Goal: Information Seeking & Learning: Learn about a topic

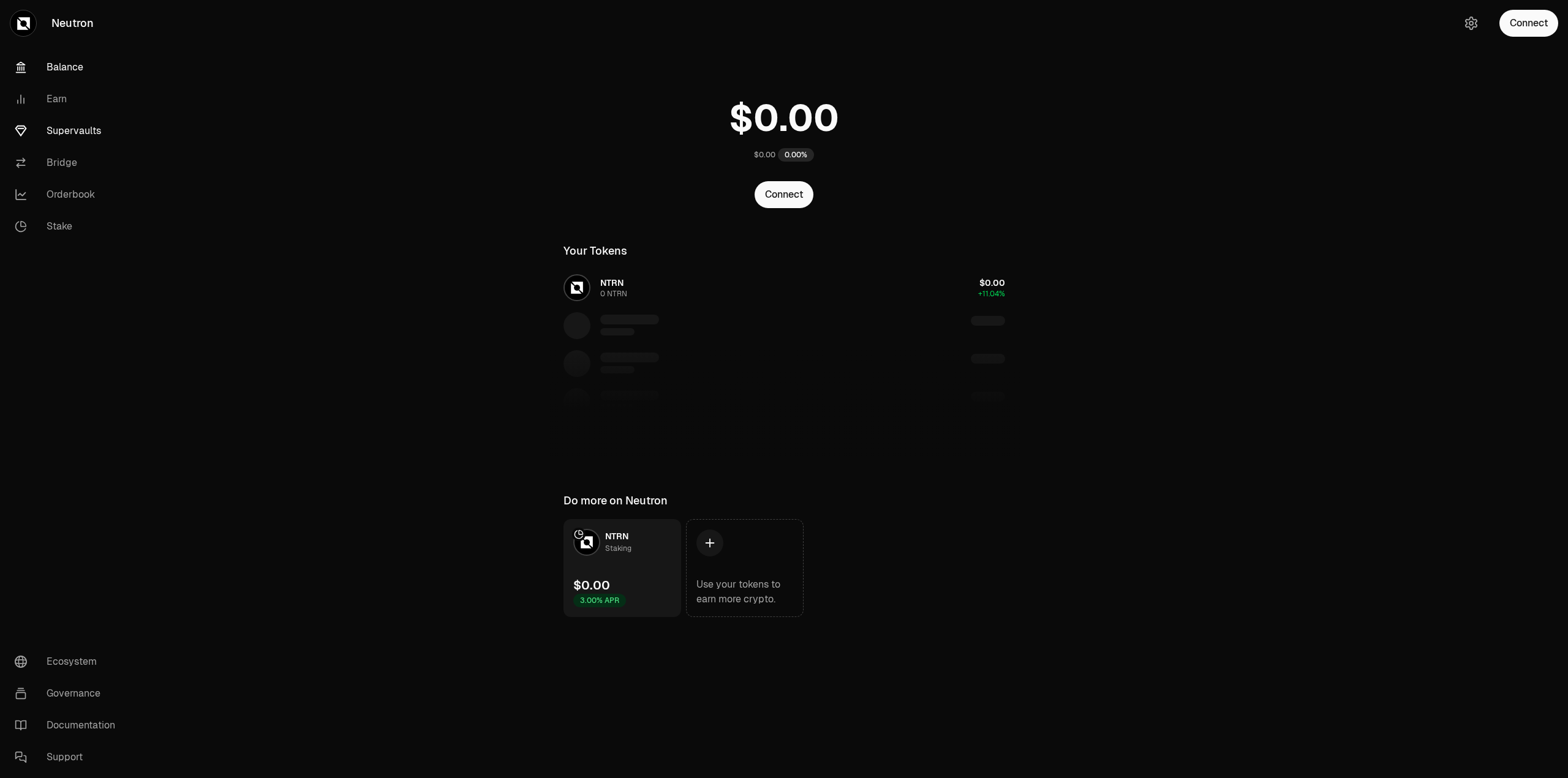
click at [93, 129] on link "Supervaults" at bounding box center [68, 131] width 127 height 32
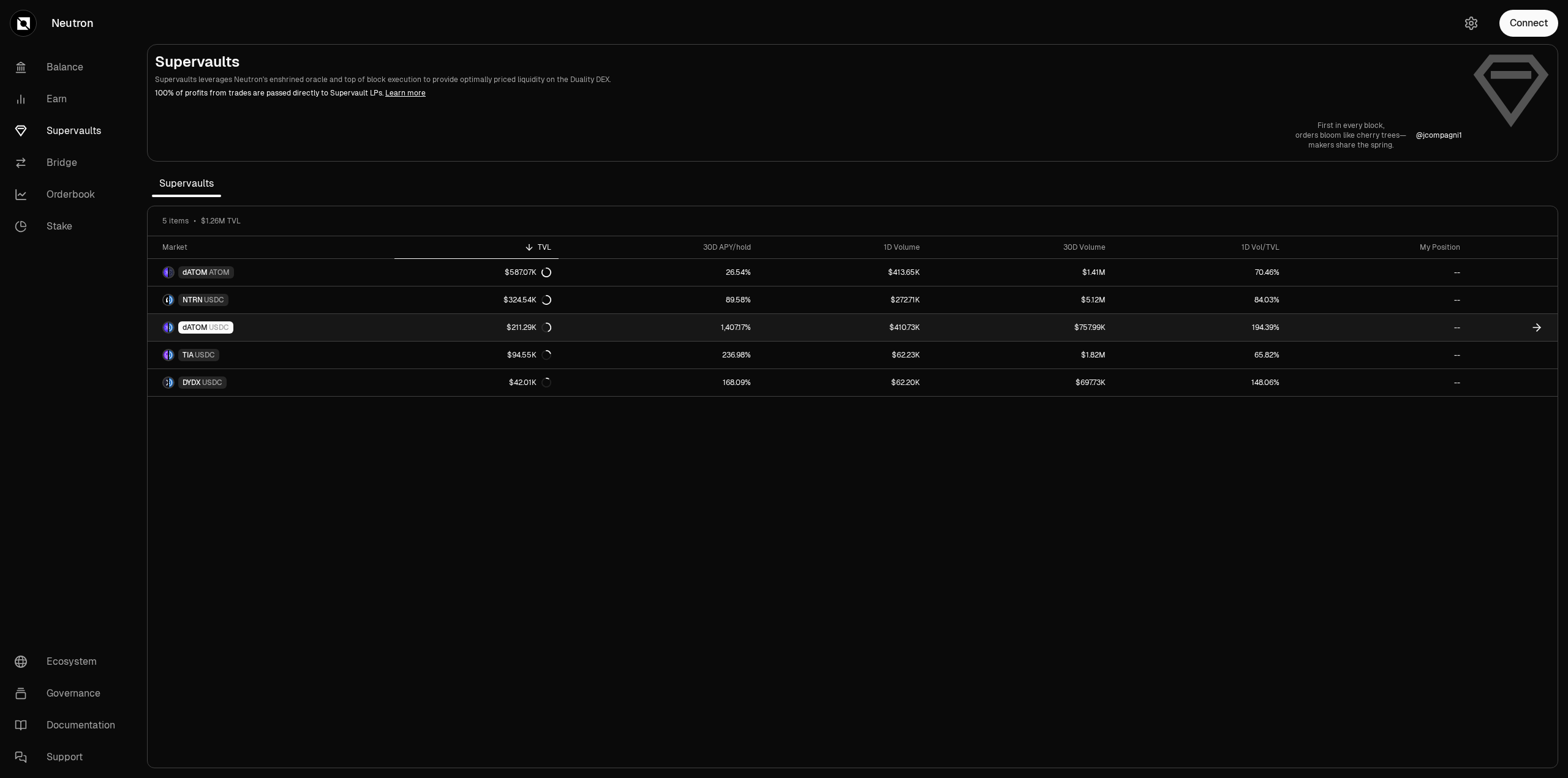
click at [186, 332] on div "dATOM USDC" at bounding box center [205, 327] width 55 height 13
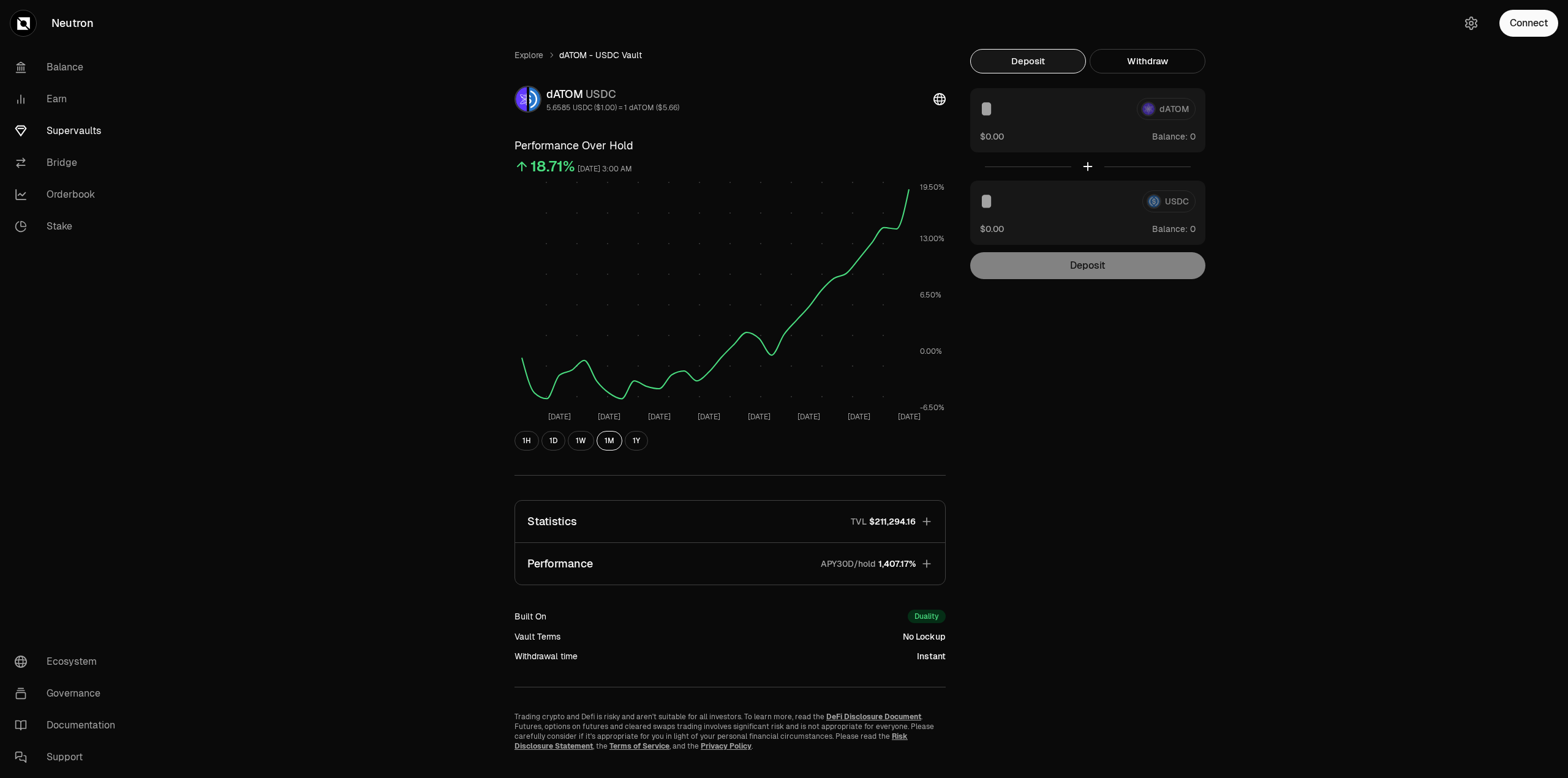
click at [885, 567] on span "1,407.17%" at bounding box center [897, 564] width 37 height 13
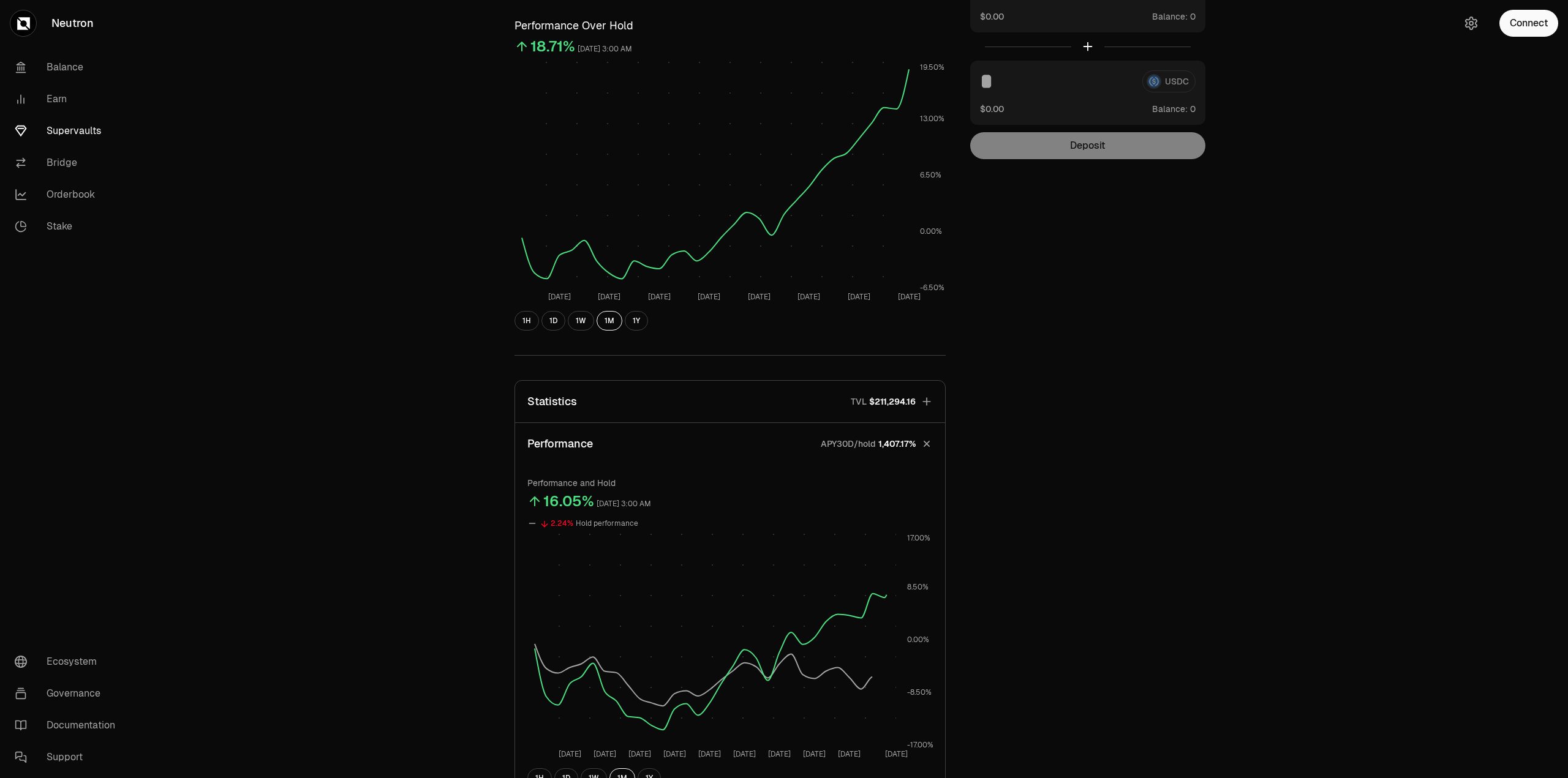
scroll to position [122, 0]
click at [893, 442] on span "1,407.17%" at bounding box center [897, 442] width 37 height 13
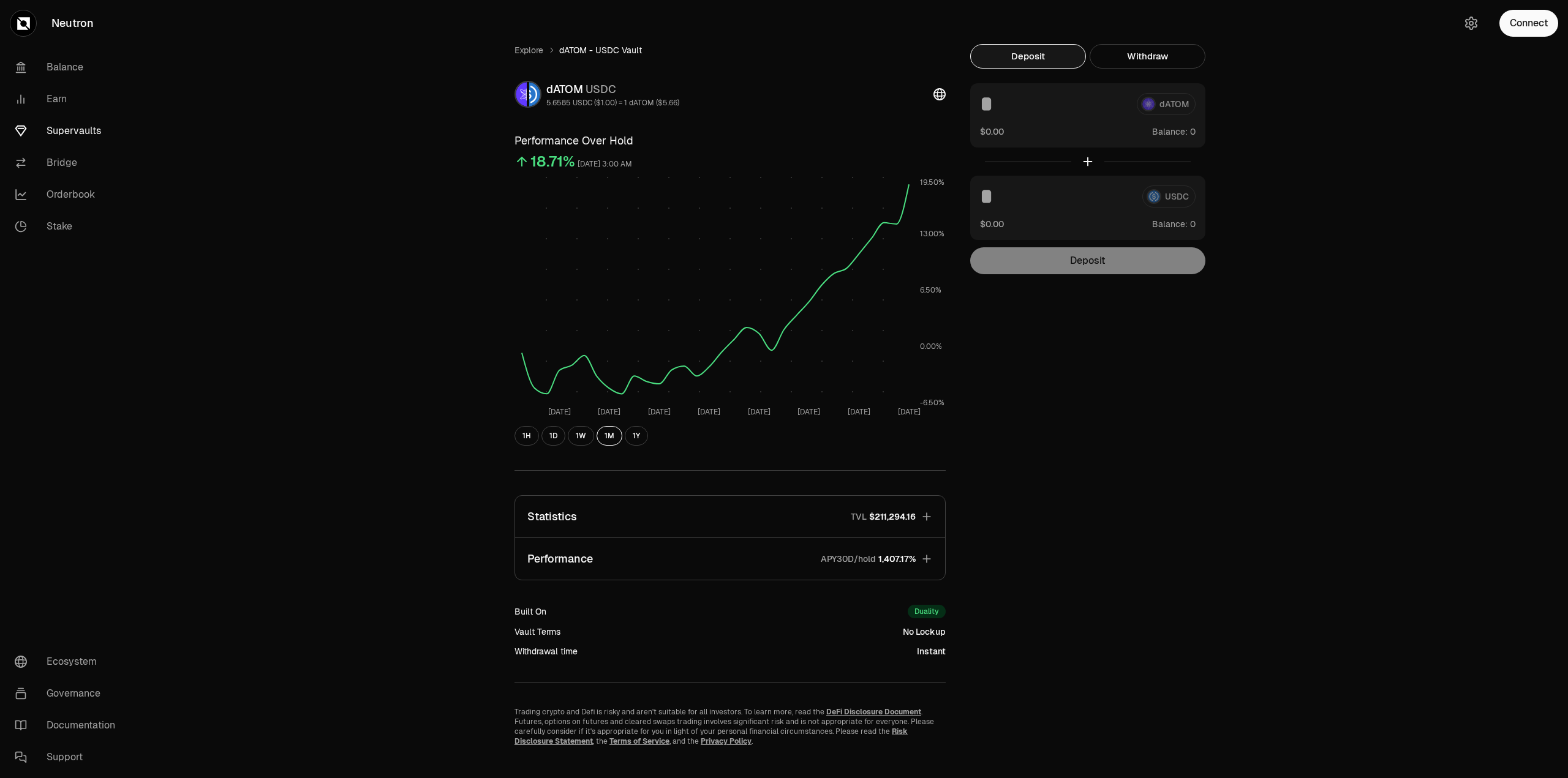
scroll to position [0, 0]
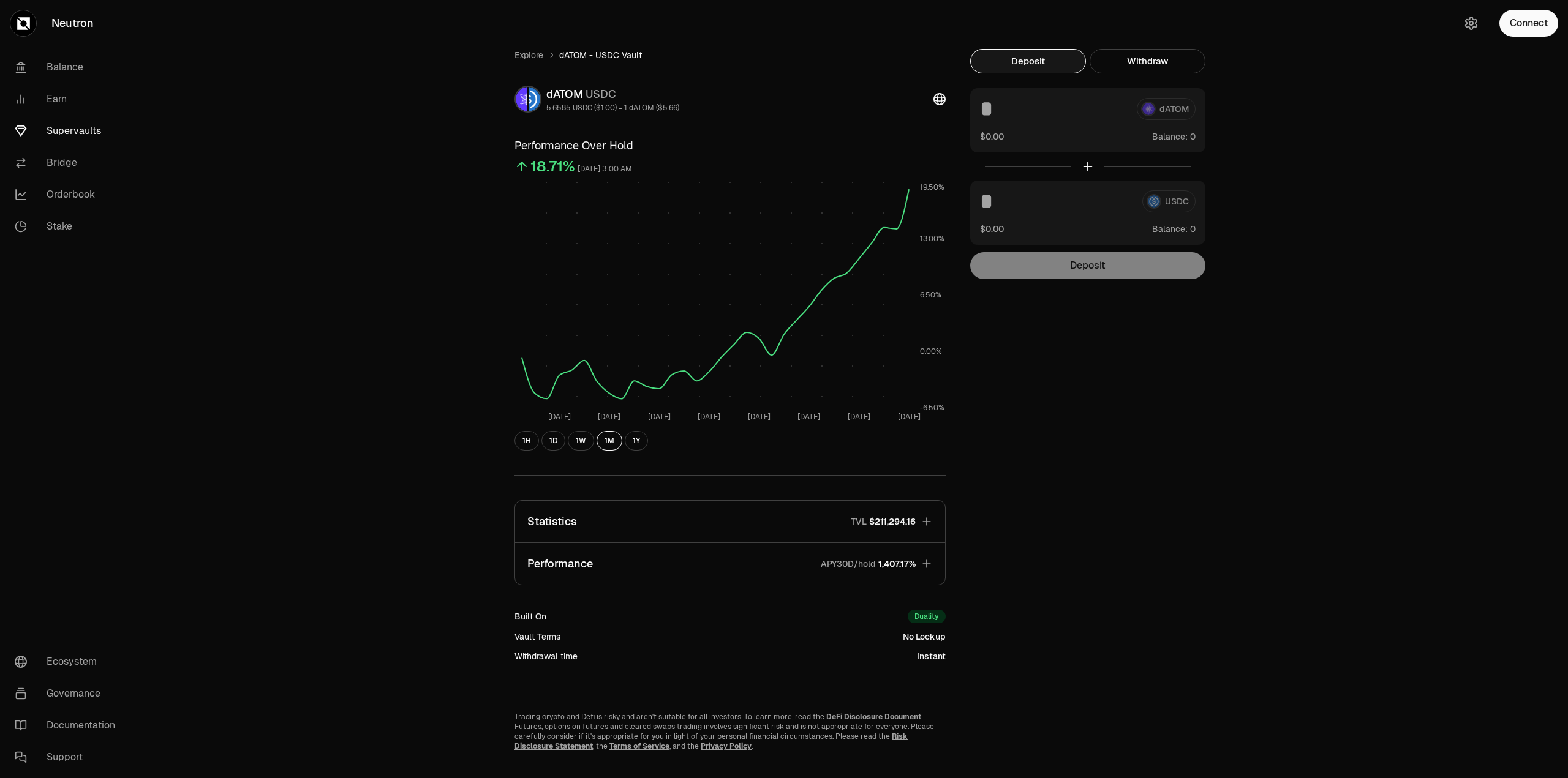
click at [913, 528] on button "Statistics TVL $211,294.16" at bounding box center [730, 521] width 430 height 41
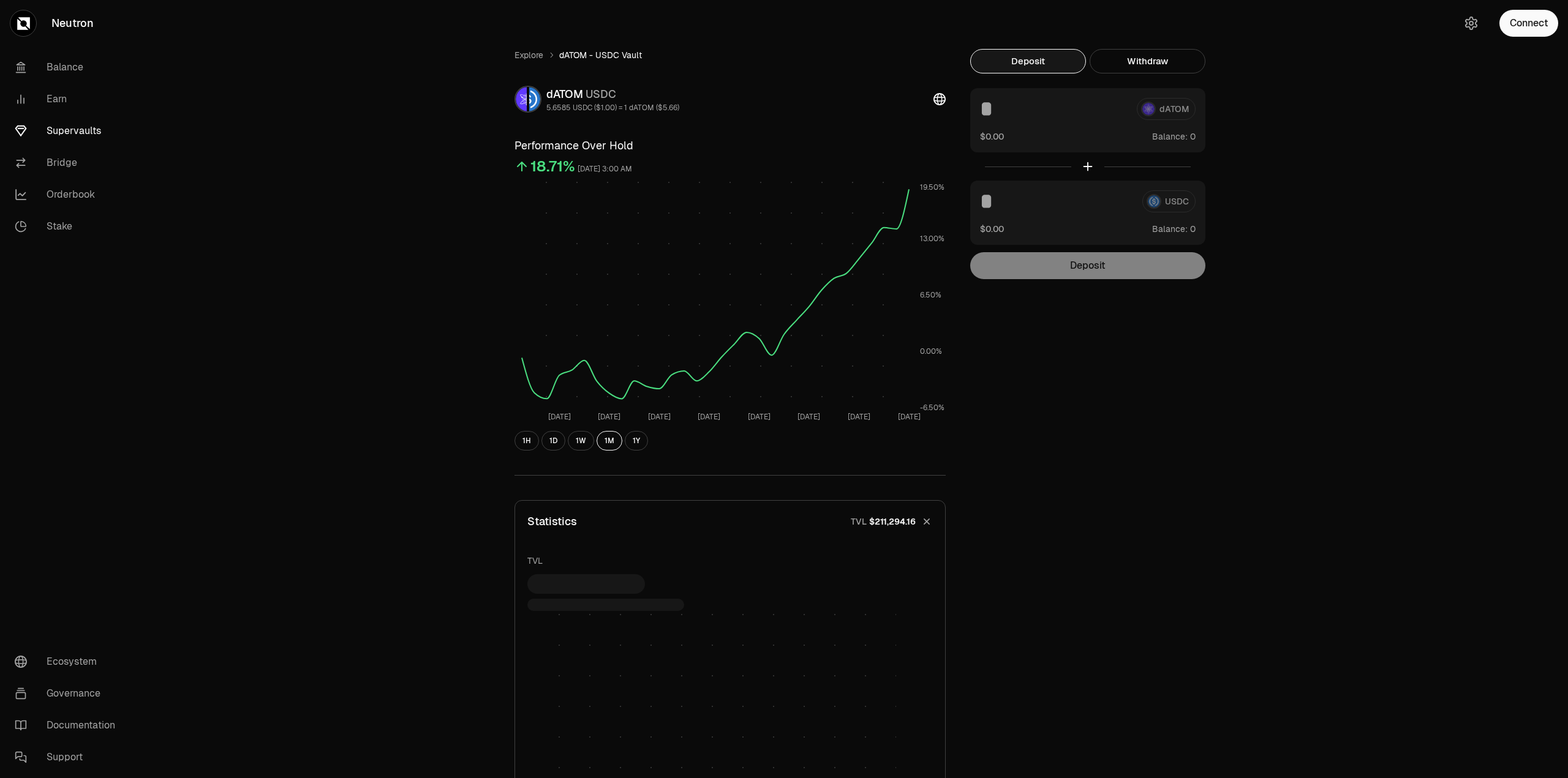
click at [899, 524] on span "$211,294.16" at bounding box center [892, 522] width 46 height 13
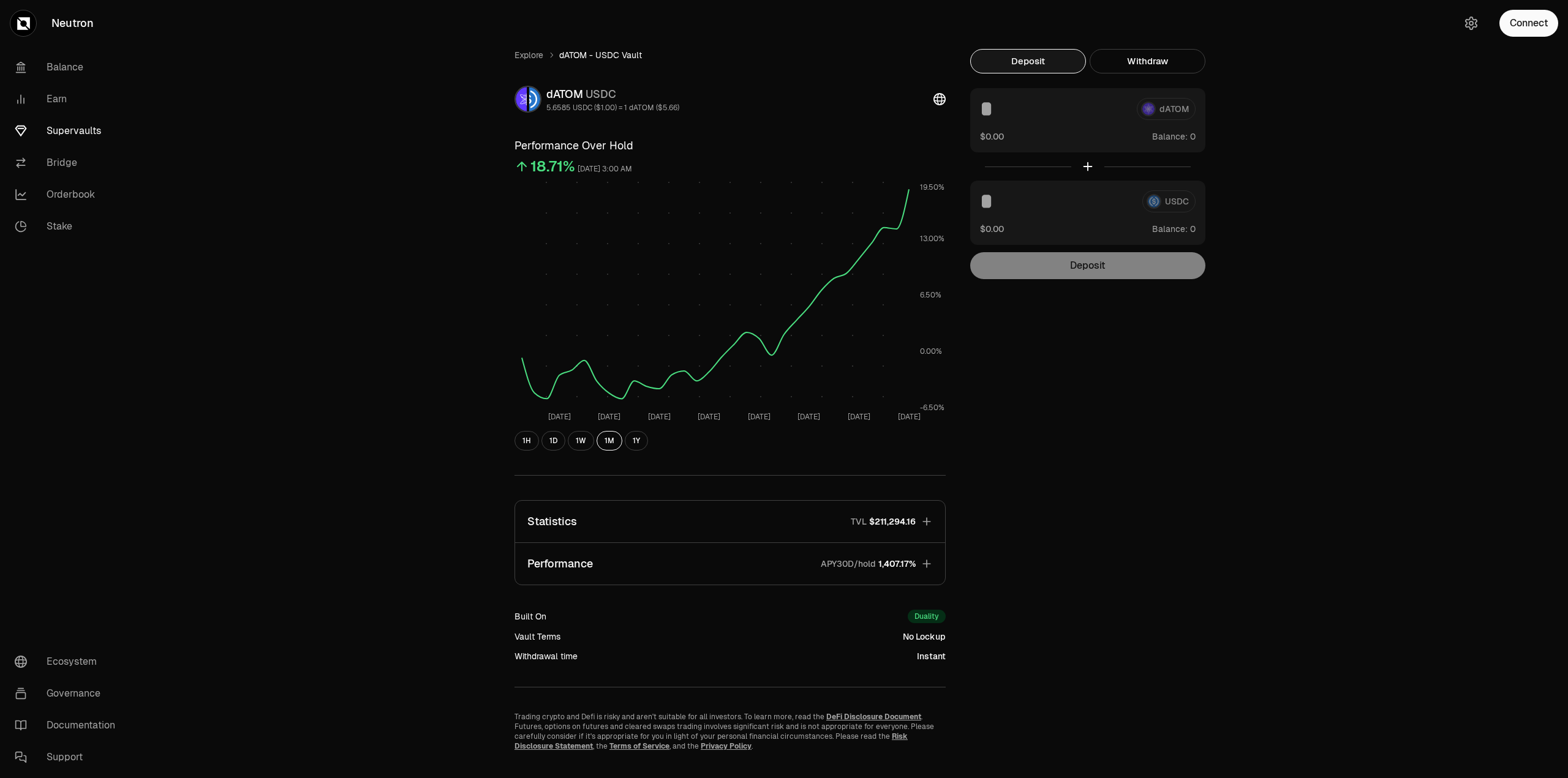
click at [916, 525] on button "Statistics TVL $211,294.16" at bounding box center [730, 521] width 430 height 41
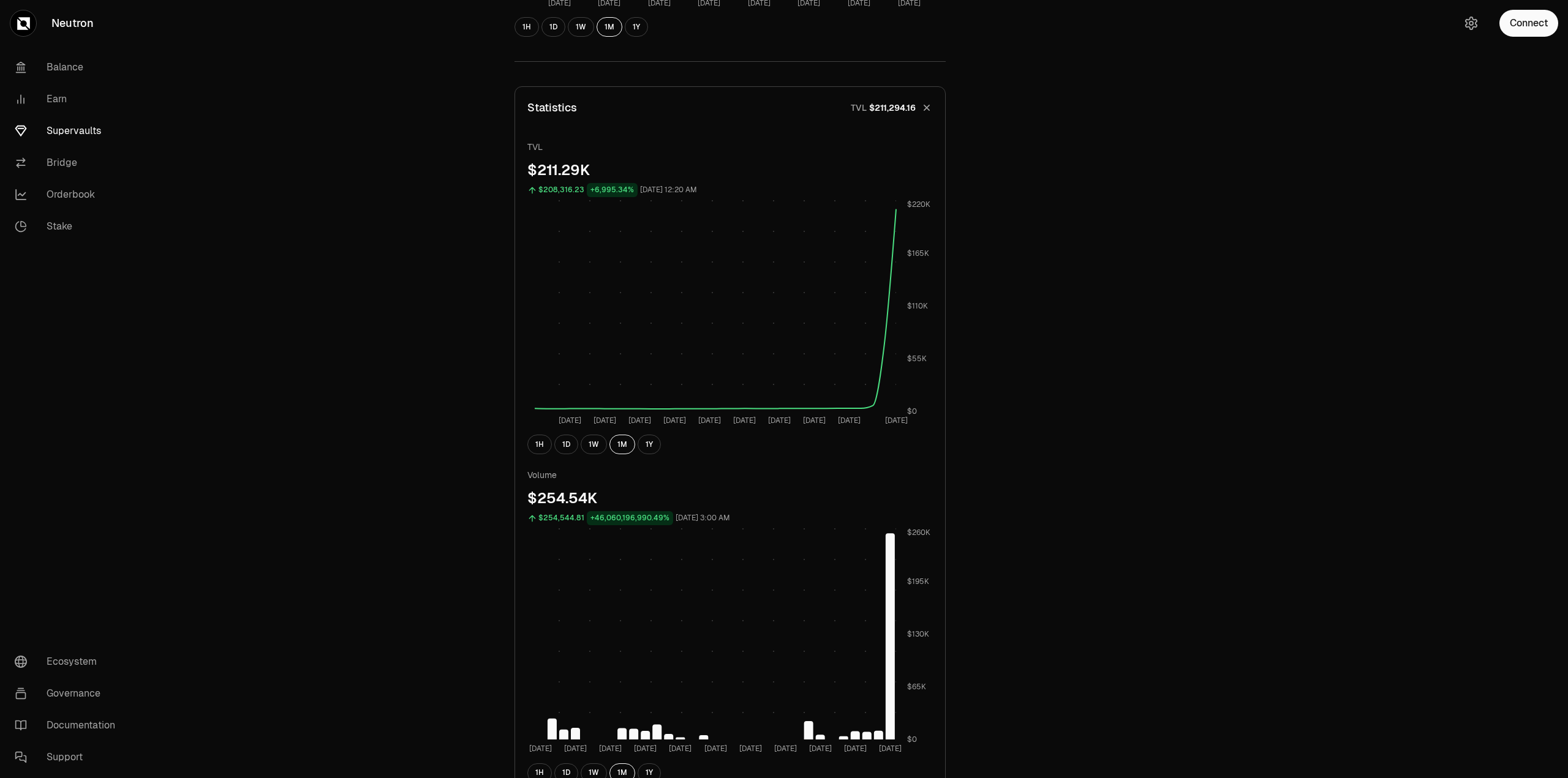
scroll to position [551, 0]
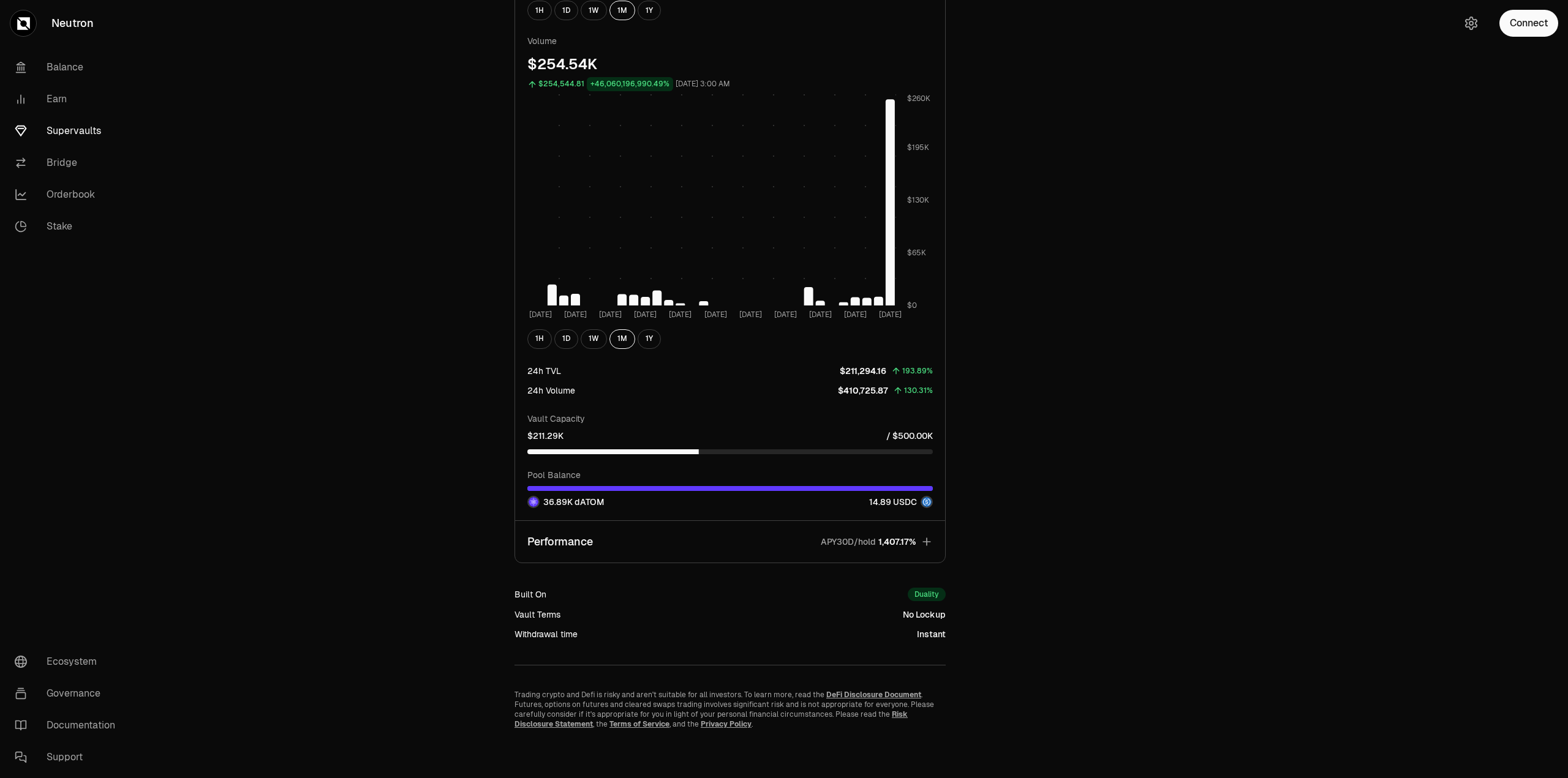
click at [915, 545] on span "1,407.17%" at bounding box center [897, 542] width 37 height 13
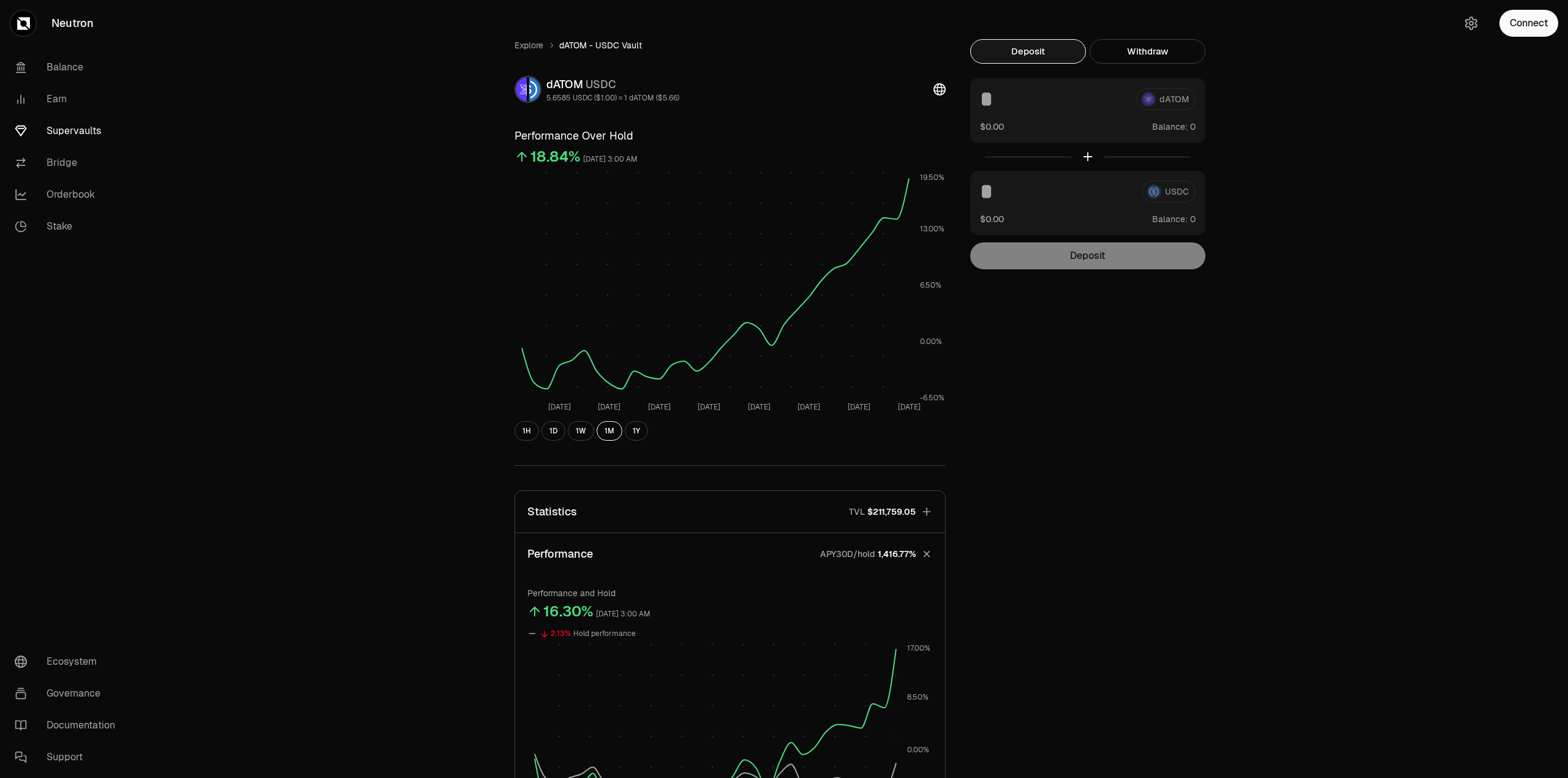
scroll to position [0, 0]
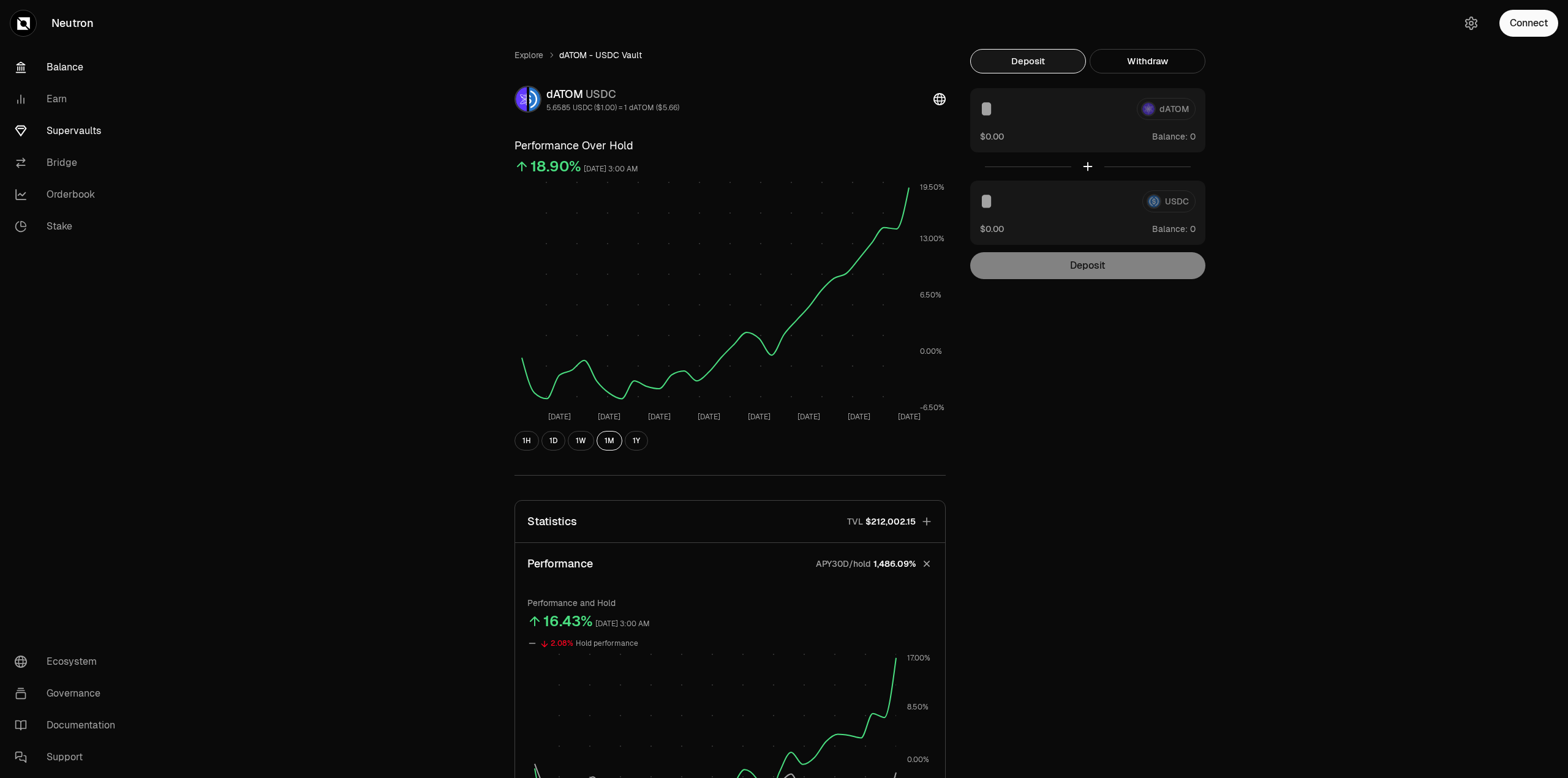
click at [65, 71] on link "Balance" at bounding box center [68, 67] width 127 height 32
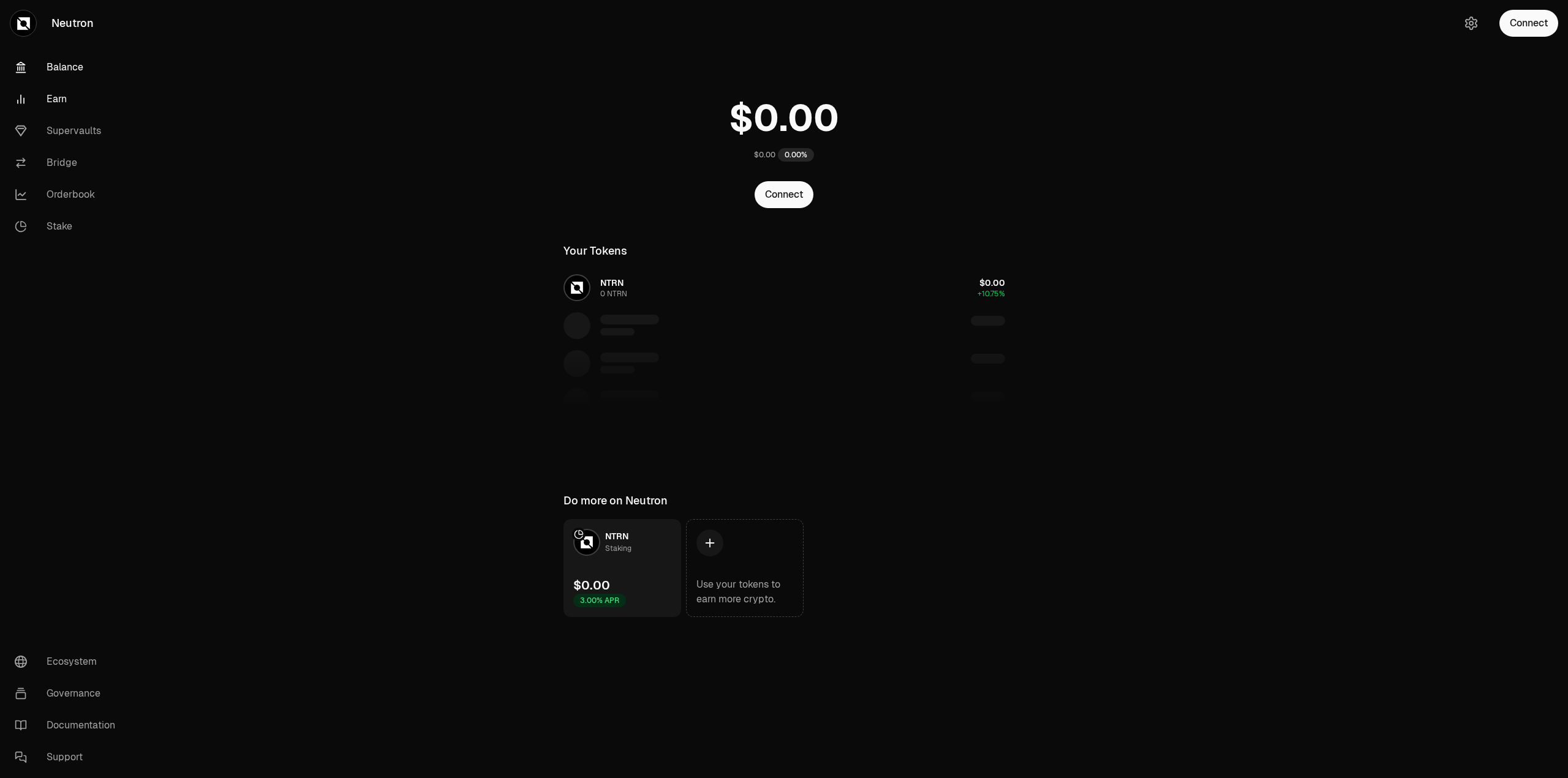
click at [75, 95] on link "Earn" at bounding box center [68, 99] width 127 height 32
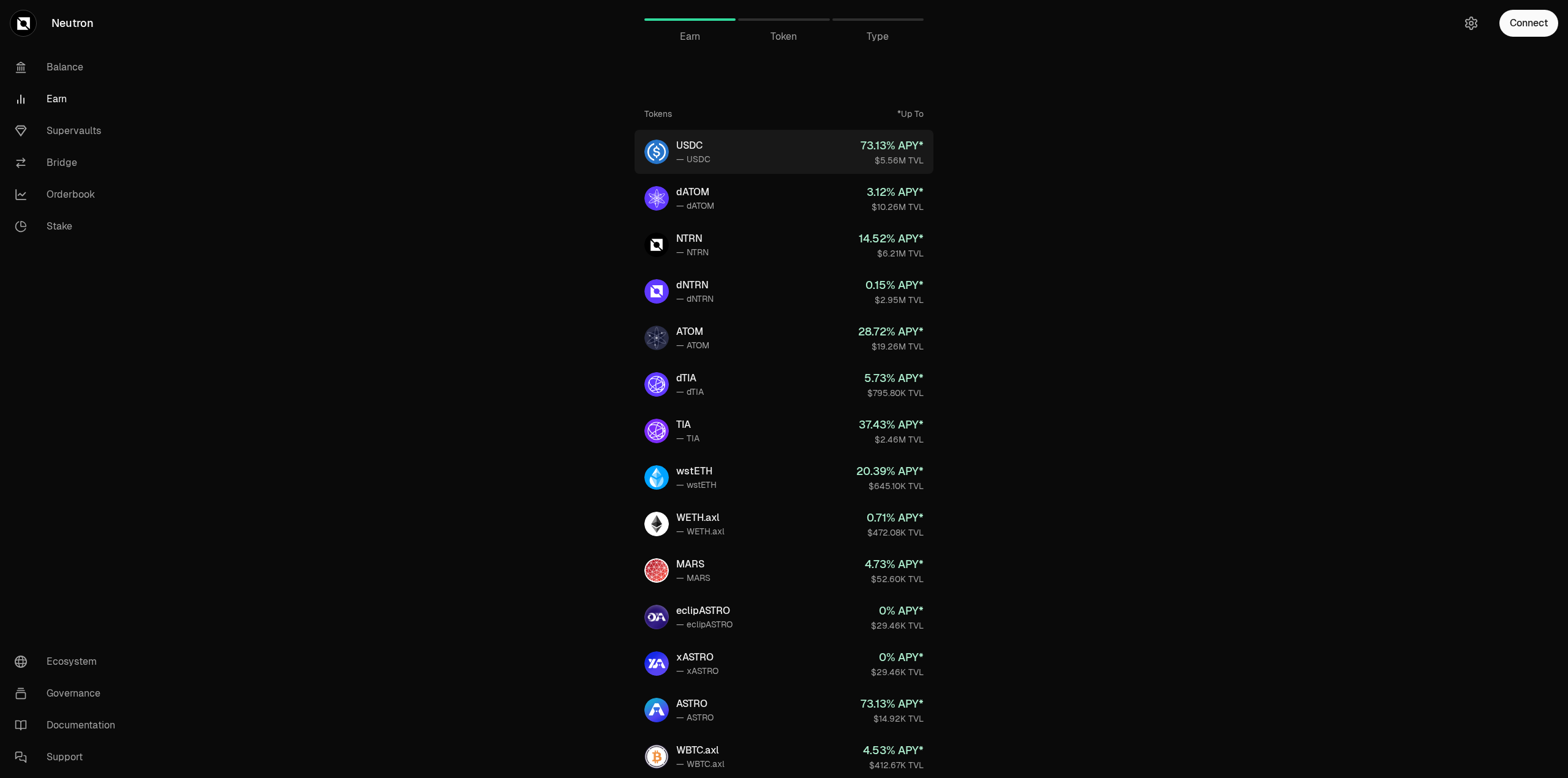
click at [734, 140] on link "USDC — USDC 73.13 % APY* $5.56M TVL" at bounding box center [784, 152] width 299 height 44
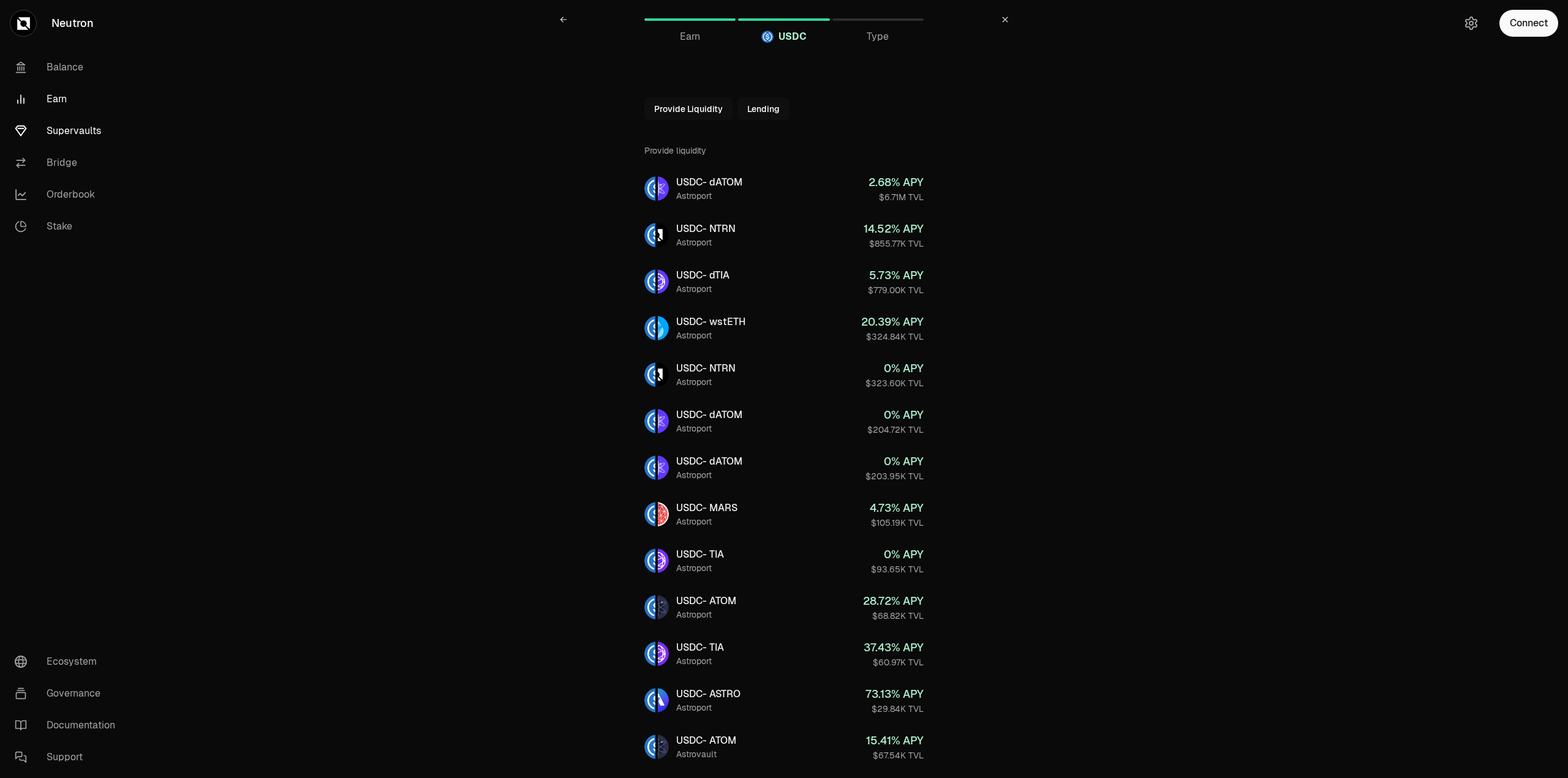
click at [78, 131] on link "Supervaults" at bounding box center [68, 131] width 127 height 32
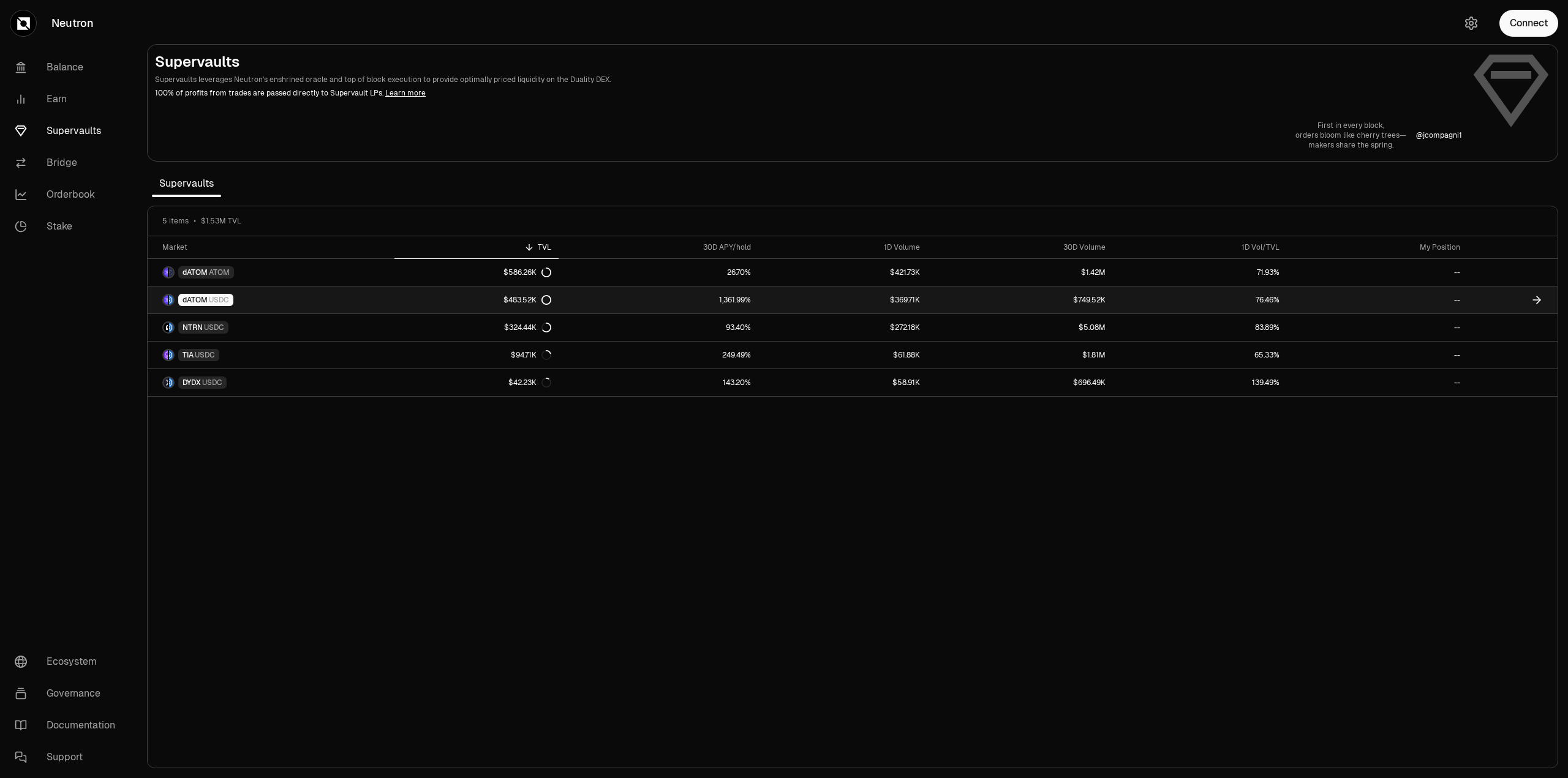
click at [549, 303] on icon at bounding box center [546, 300] width 10 height 10
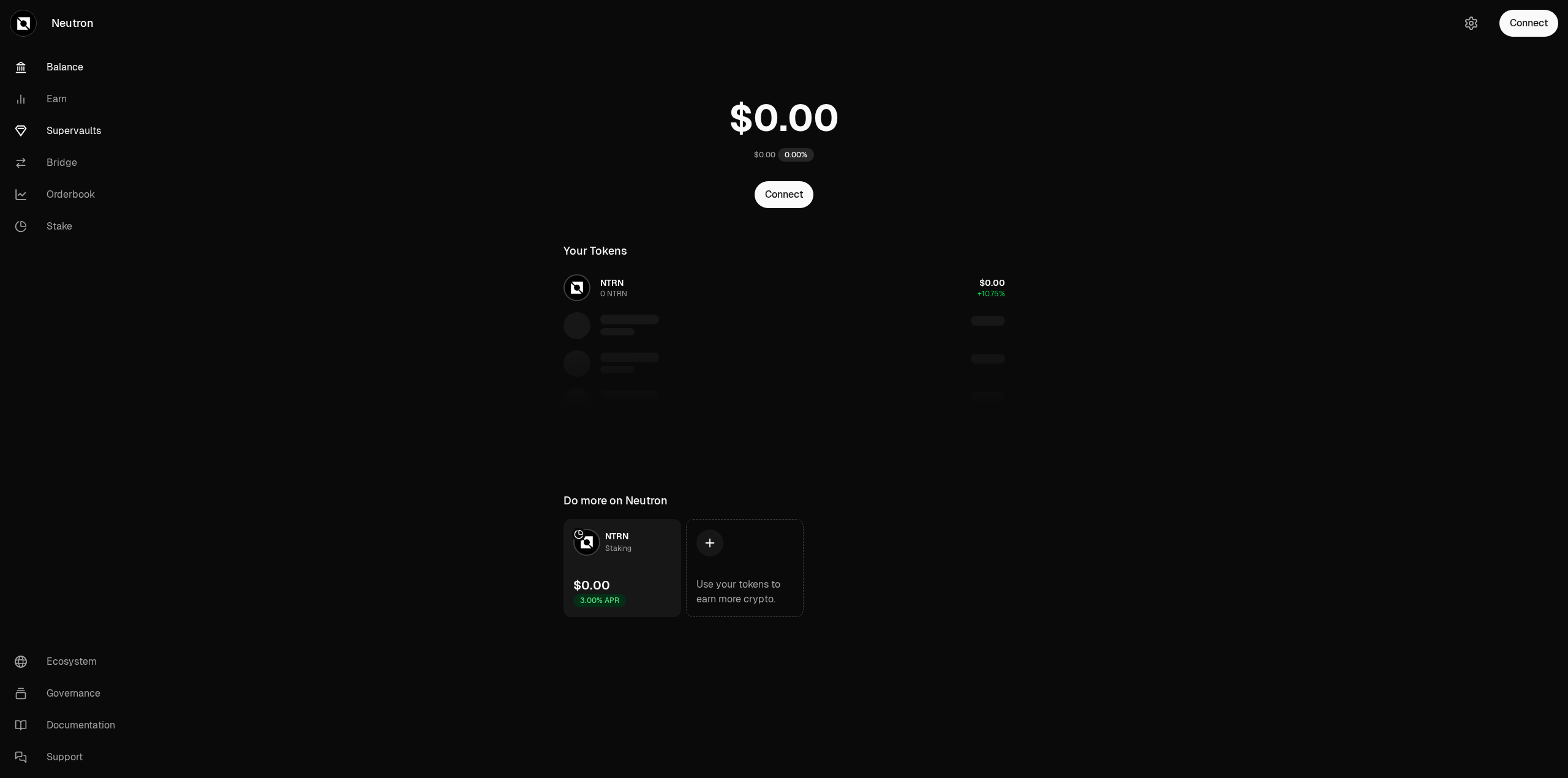
click at [84, 134] on link "Supervaults" at bounding box center [68, 131] width 127 height 32
